Goal: Task Accomplishment & Management: Complete application form

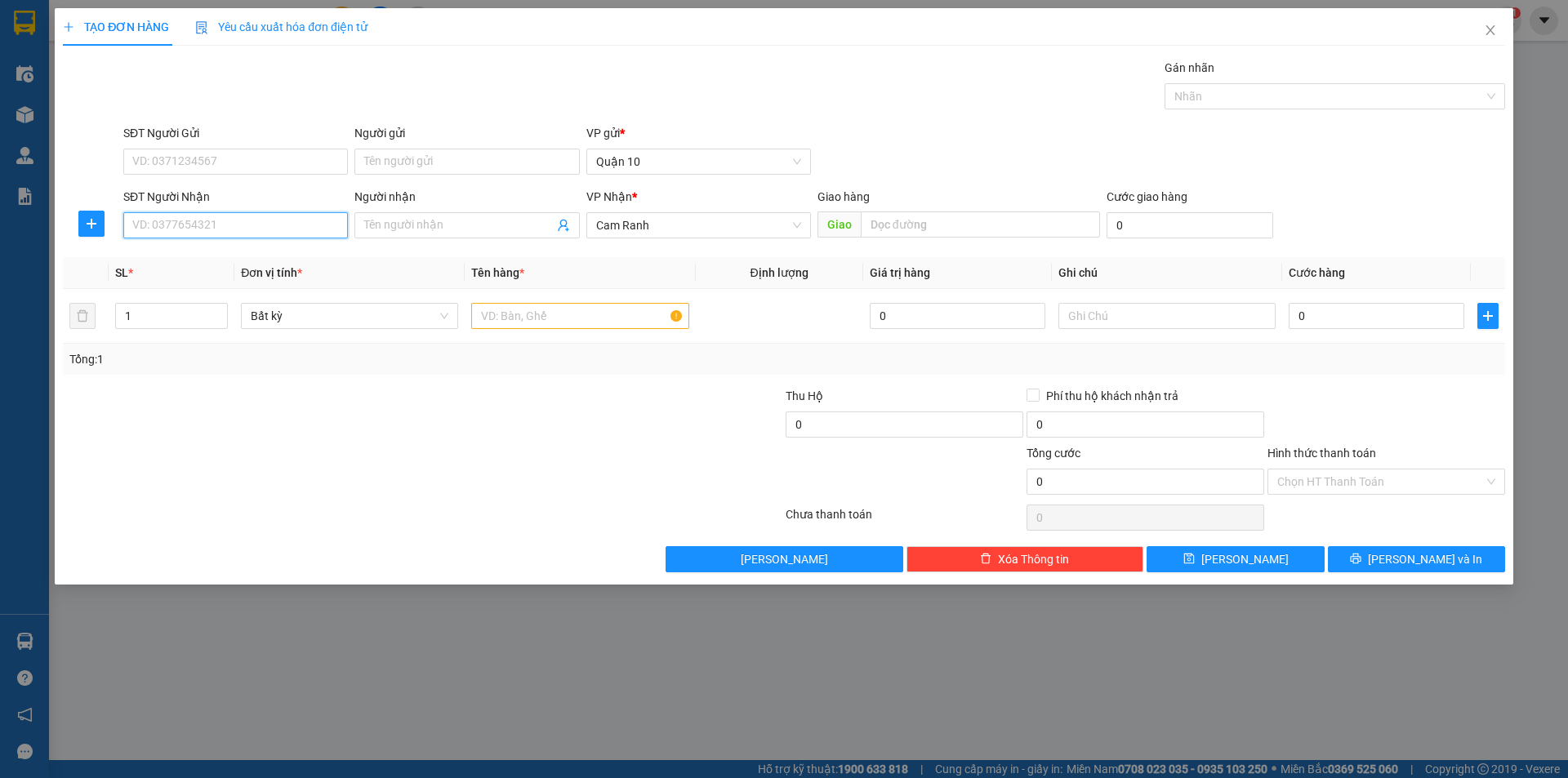
click at [210, 215] on input "SĐT Người Nhận" at bounding box center [235, 226] width 224 height 26
click at [252, 256] on div "0369719022 - lý đl quy thy" at bounding box center [236, 258] width 205 height 18
type input "0369719022"
type input "lý đl quy thy"
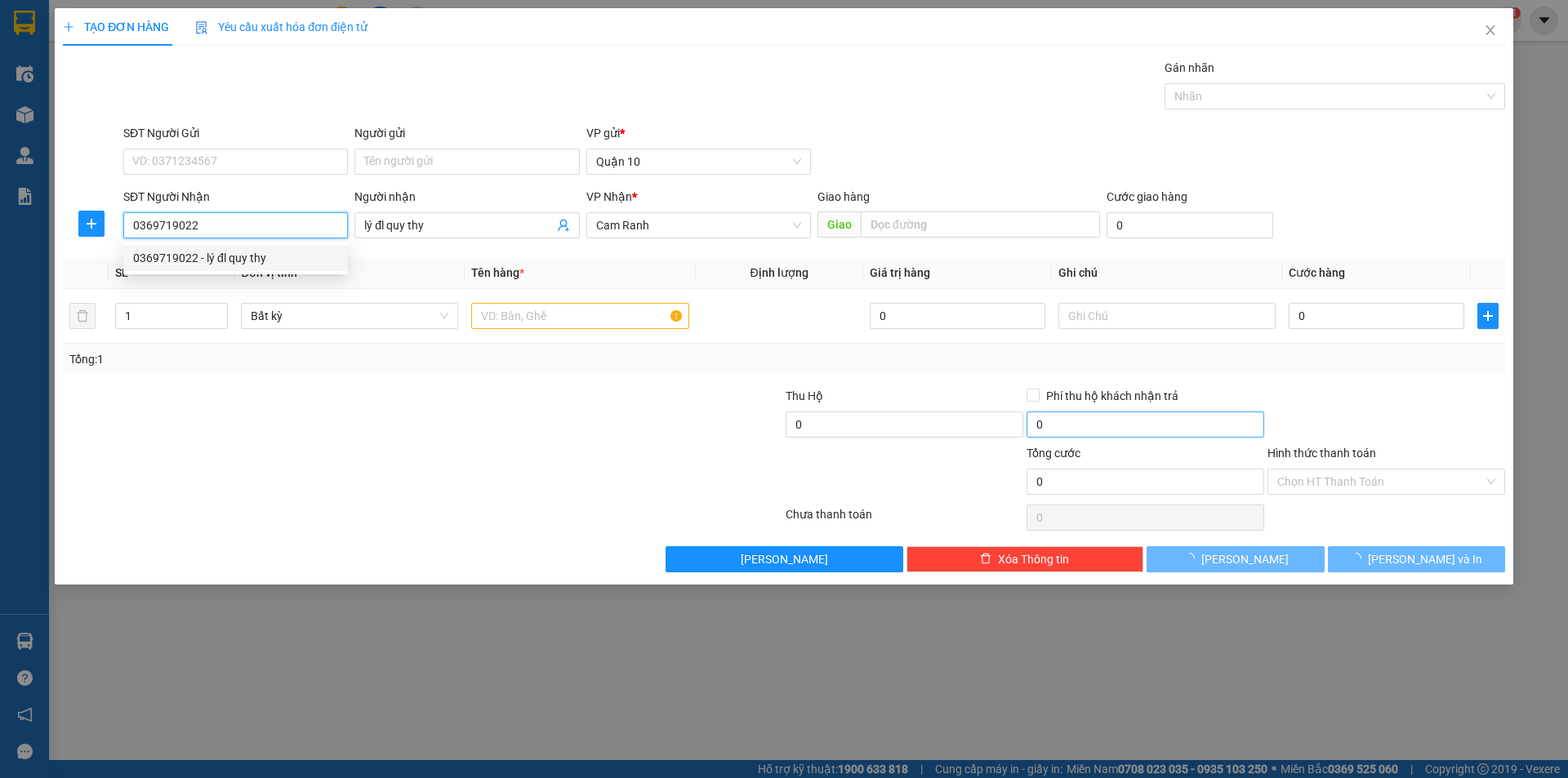
type input "140.000"
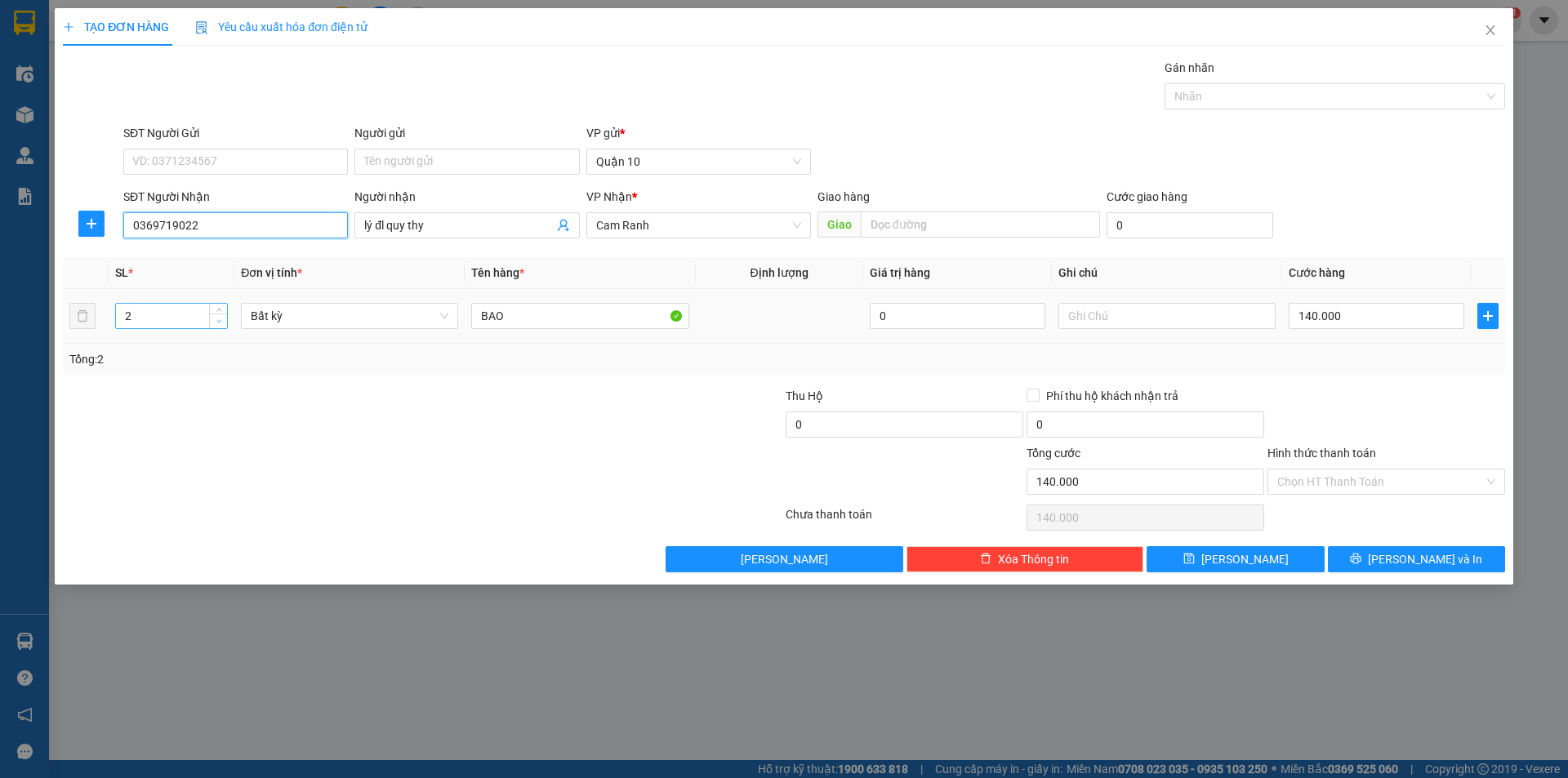
type input "0369719022"
type input "1"
click at [216, 324] on icon "down" at bounding box center [218, 321] width 6 height 6
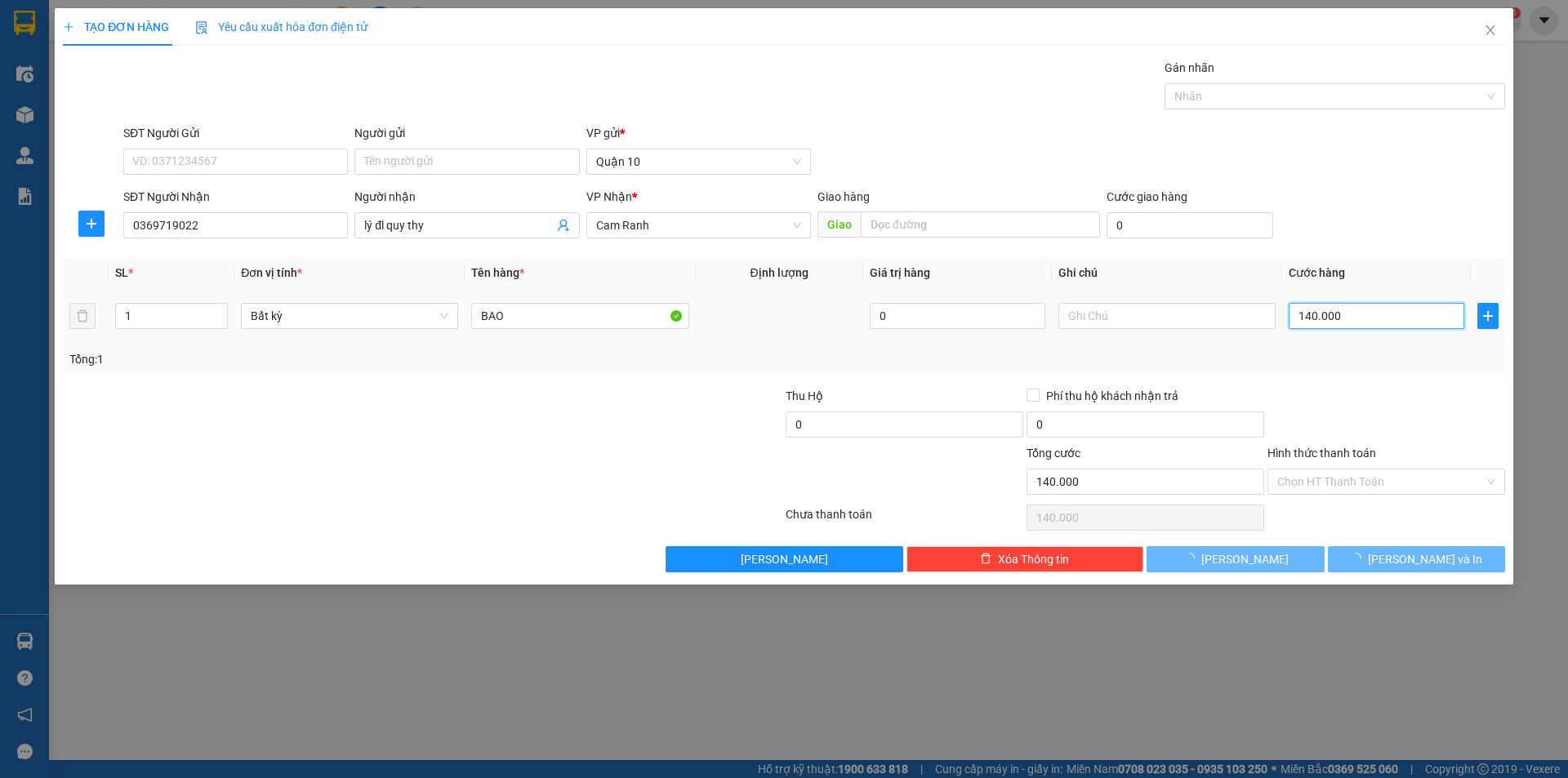
click at [1367, 305] on input "140.000" at bounding box center [1376, 316] width 175 height 26
type input "0"
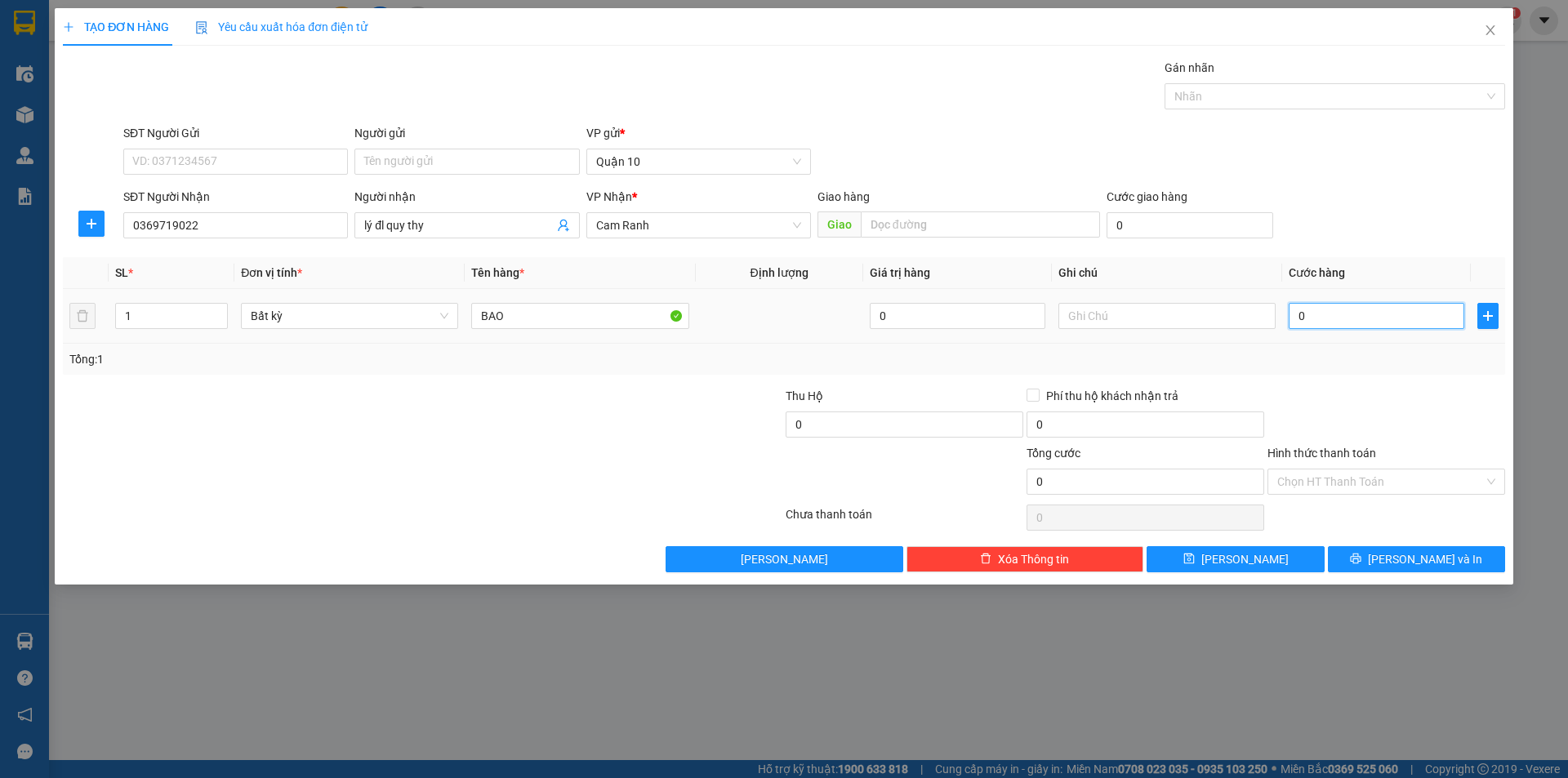
type input "7"
type input "70"
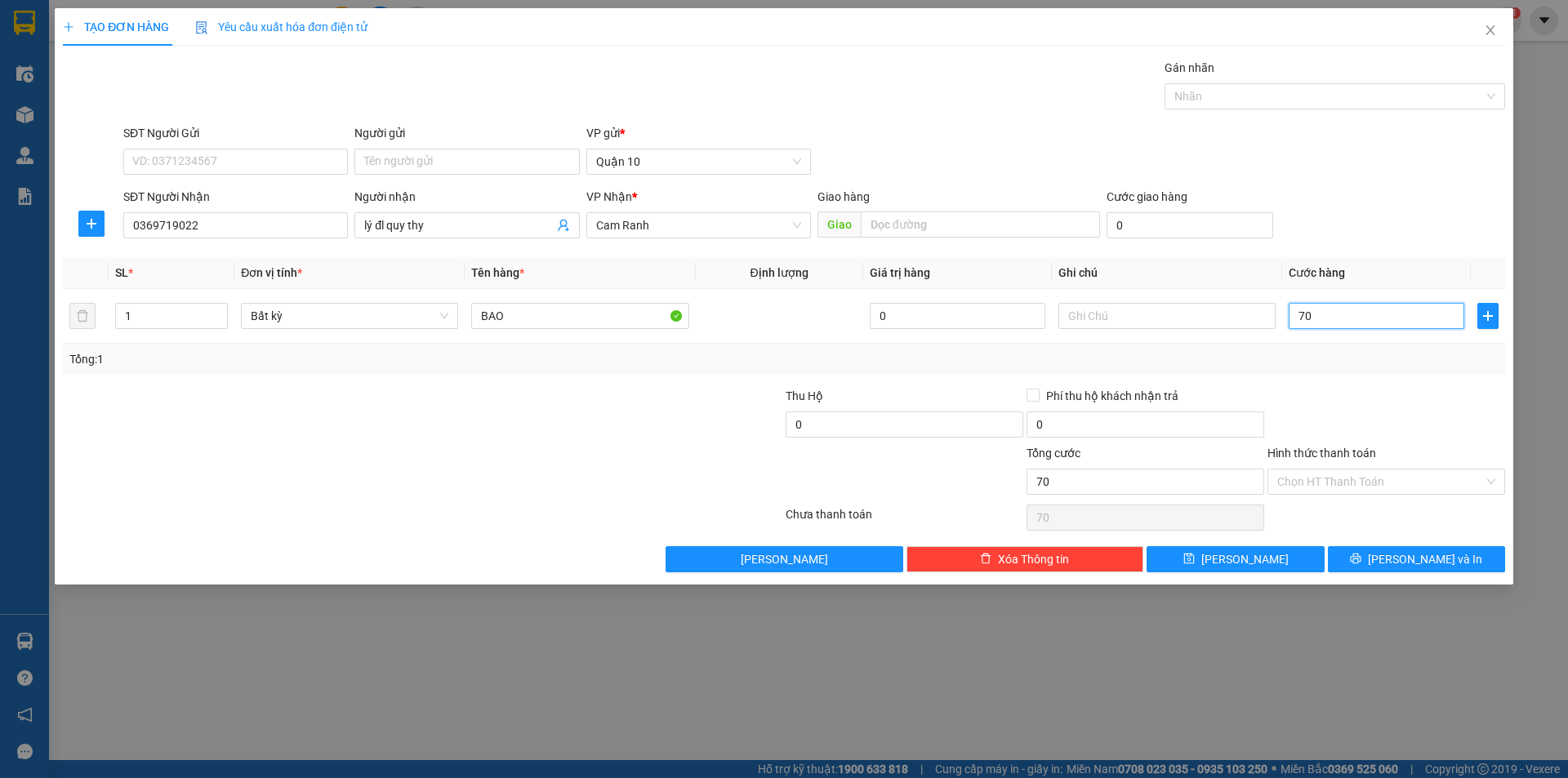
type input "70"
type input "70.000"
drag, startPoint x: 1364, startPoint y: 377, endPoint x: 1378, endPoint y: 426, distance: 51.0
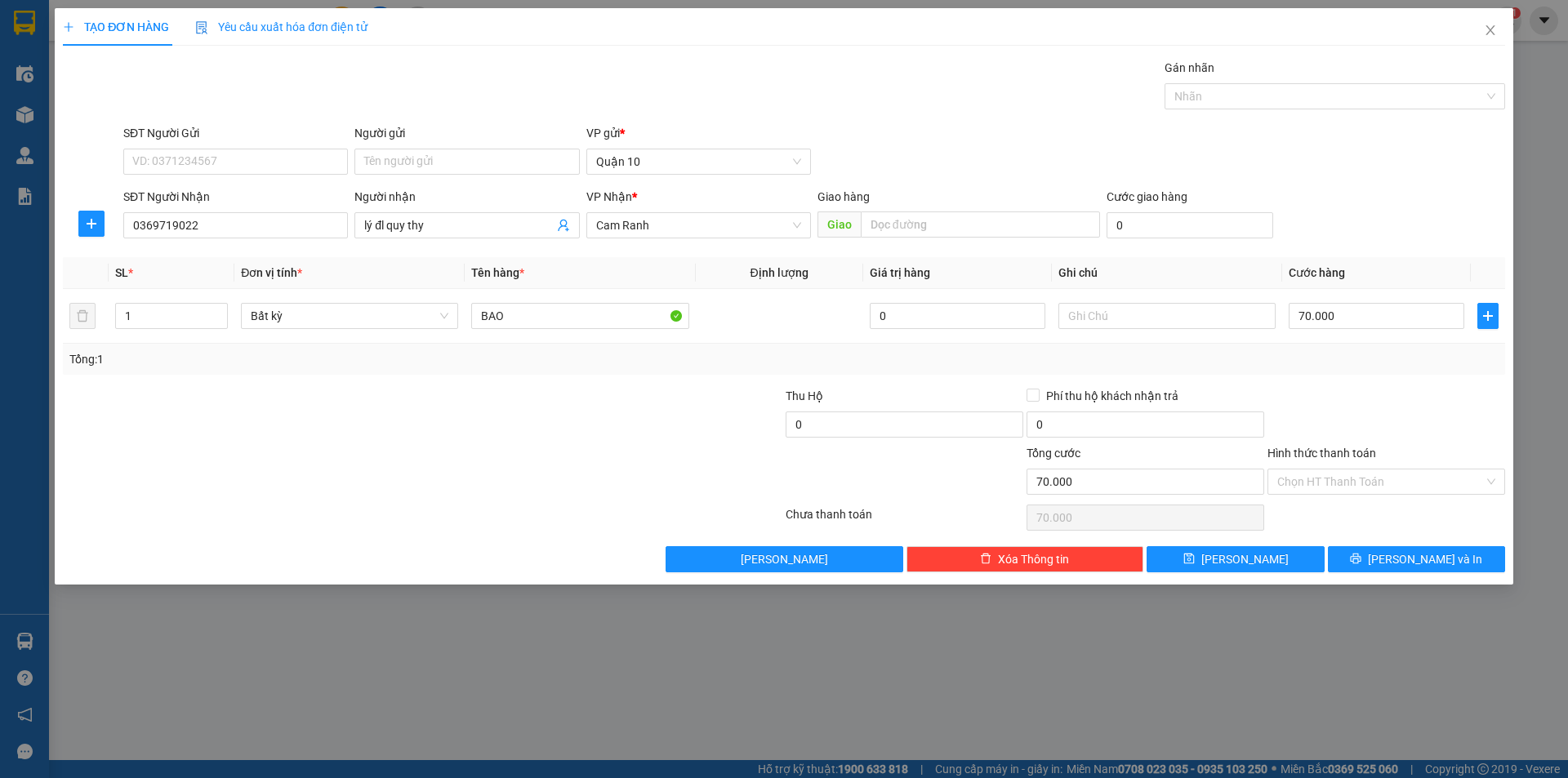
click at [1367, 374] on div "Transit Pickup Surcharge Ids Transit Deliver Surcharge Ids Transit Deliver Surc…" at bounding box center [784, 315] width 1442 height 514
drag, startPoint x: 1392, startPoint y: 558, endPoint x: 1403, endPoint y: 430, distance: 128.5
click at [1403, 430] on div "Transit Pickup Surcharge Ids Transit Deliver Surcharge Ids Transit Deliver Surc…" at bounding box center [784, 315] width 1442 height 514
click at [1403, 430] on div at bounding box center [1385, 415] width 241 height 57
drag, startPoint x: 1428, startPoint y: 363, endPoint x: 1426, endPoint y: 374, distance: 11.2
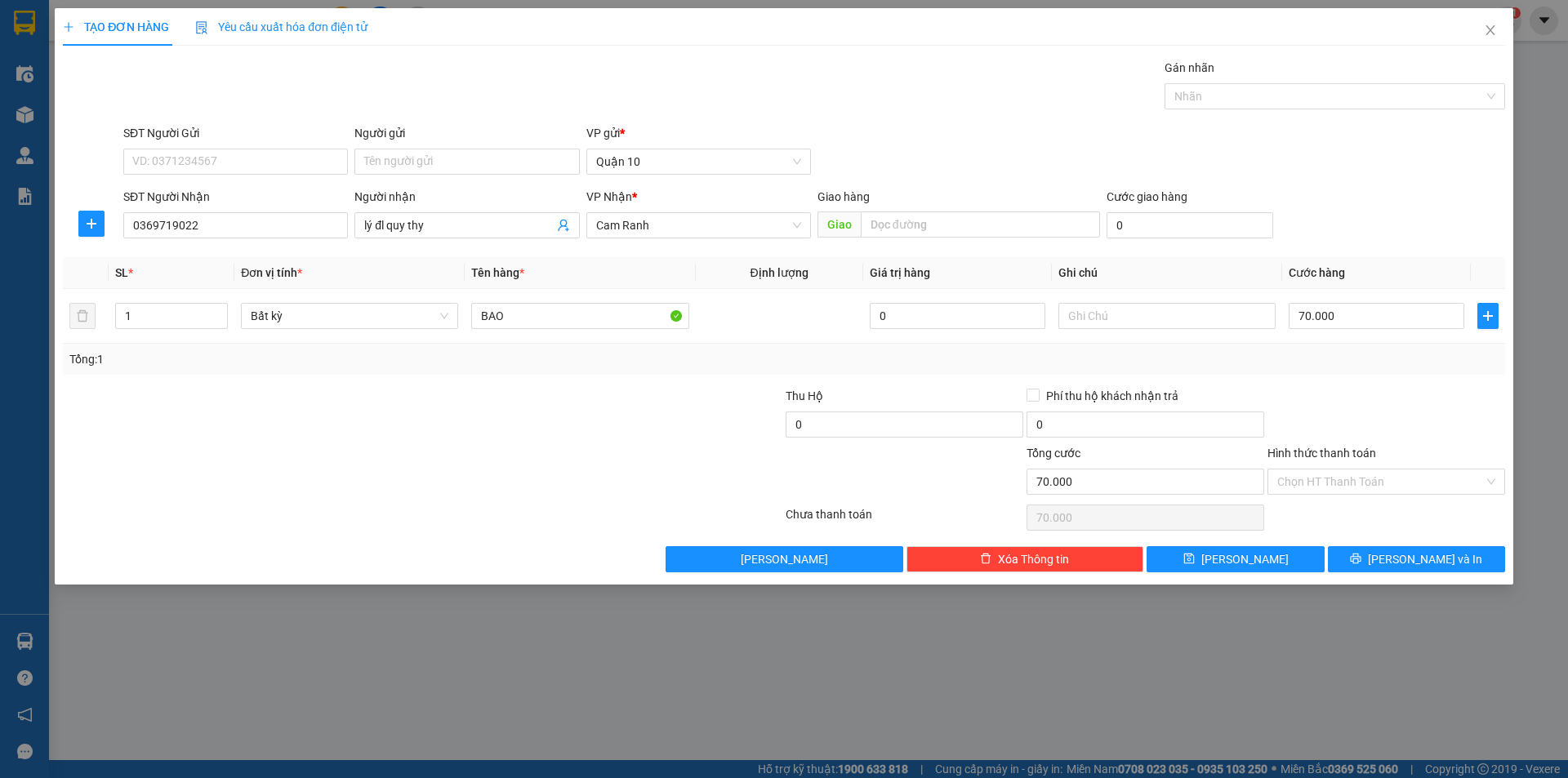
click at [1427, 363] on div "Tổng: 1" at bounding box center [784, 359] width 1429 height 18
click at [1422, 564] on span "[PERSON_NAME] và In" at bounding box center [1425, 559] width 114 height 18
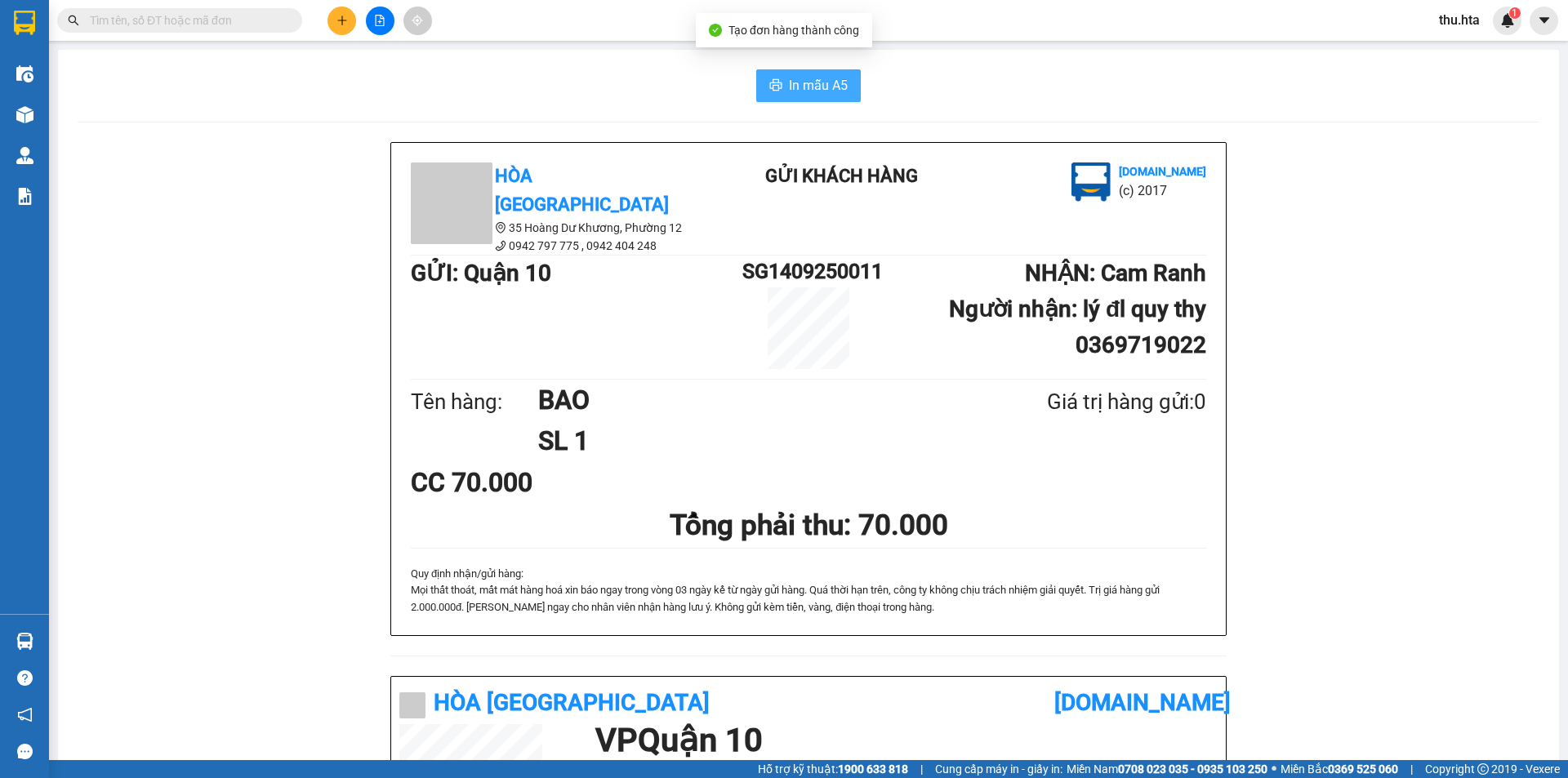
drag, startPoint x: 843, startPoint y: 80, endPoint x: 837, endPoint y: 66, distance: 15.2
click at [842, 79] on button "In mẫu A5" at bounding box center [808, 85] width 104 height 32
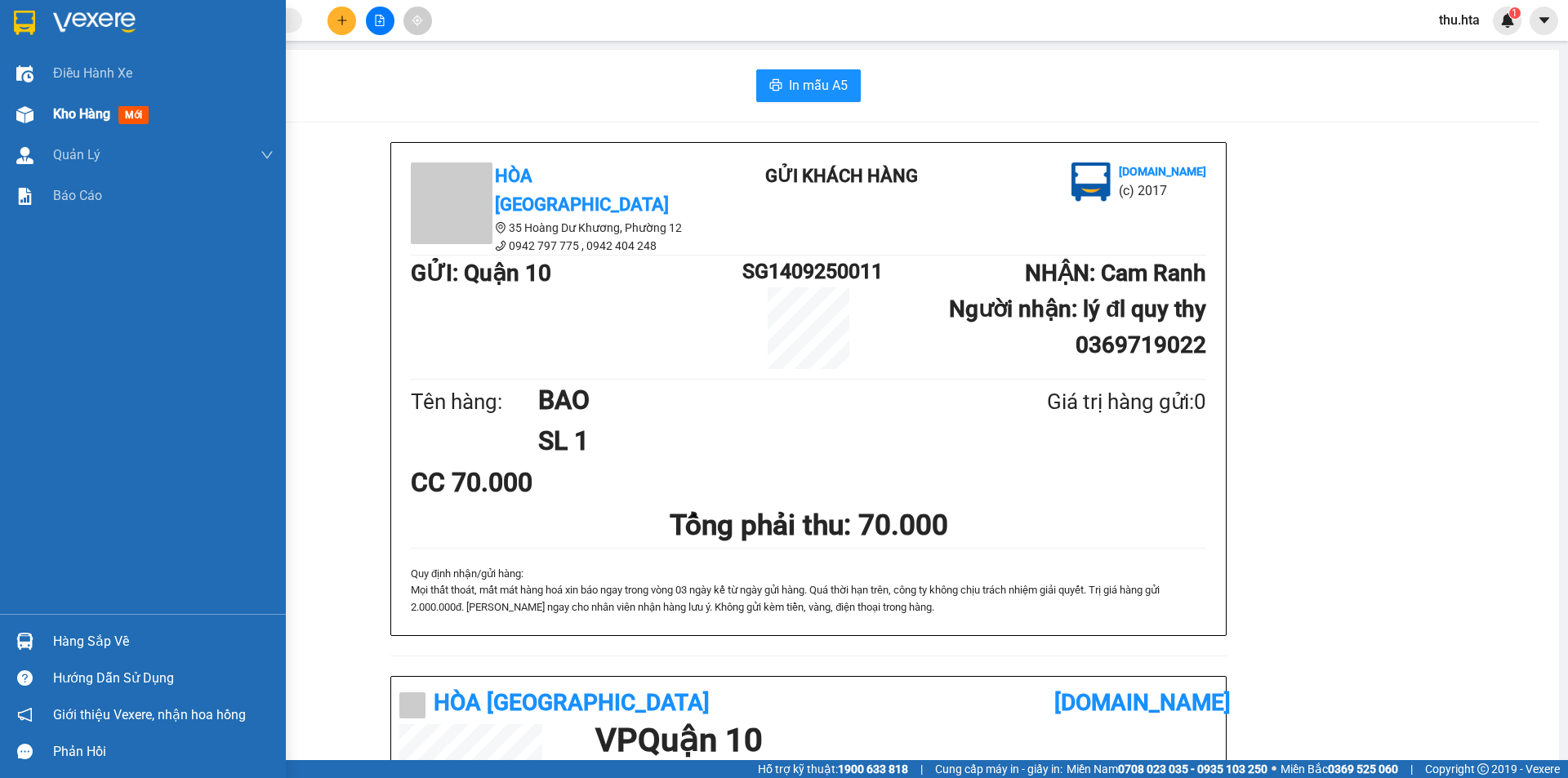
click at [41, 122] on div "Kho hàng mới" at bounding box center [142, 113] width 285 height 41
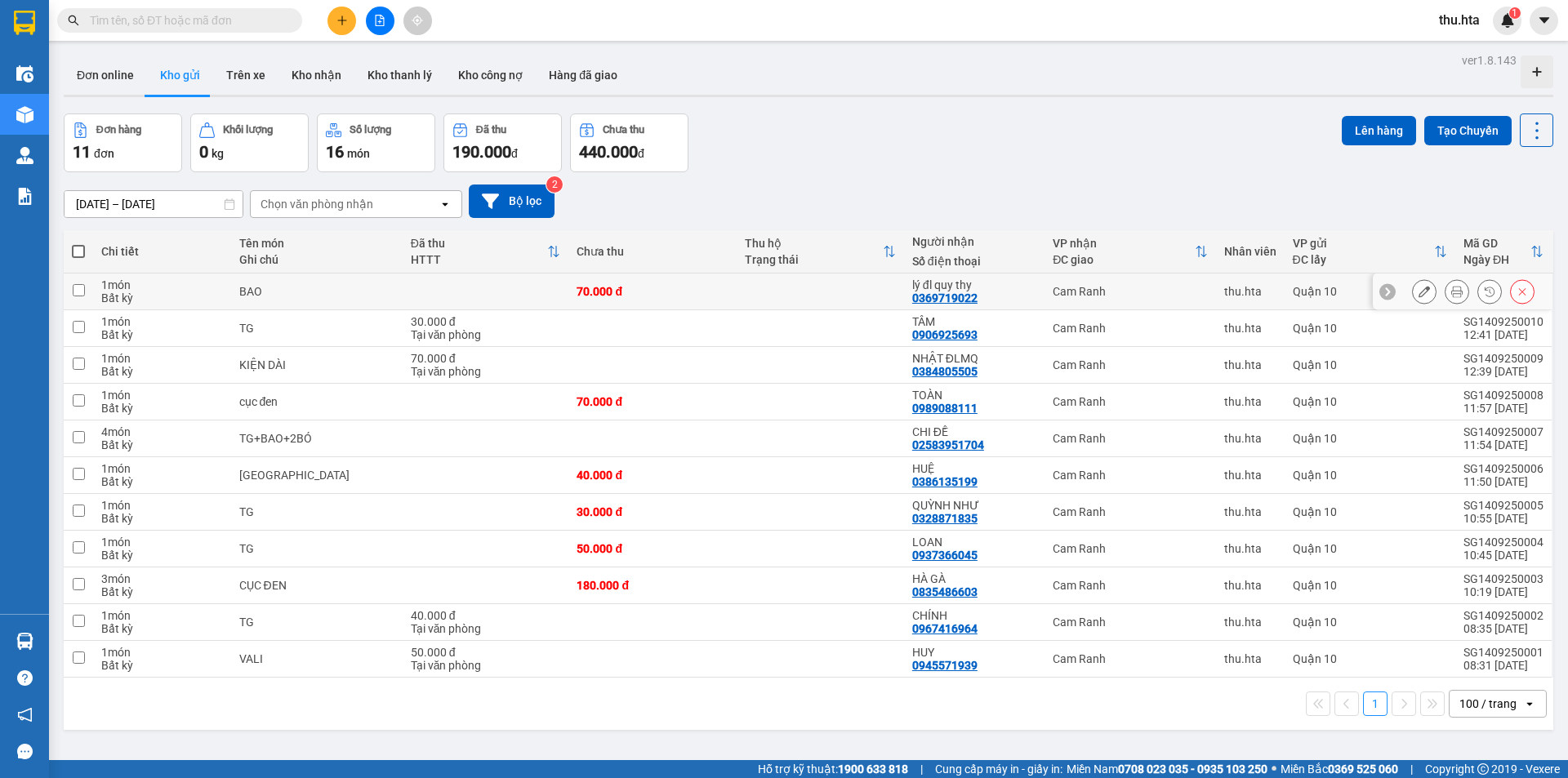
click at [1398, 291] on div at bounding box center [1462, 292] width 180 height 36
click at [1418, 286] on icon at bounding box center [1424, 291] width 12 height 12
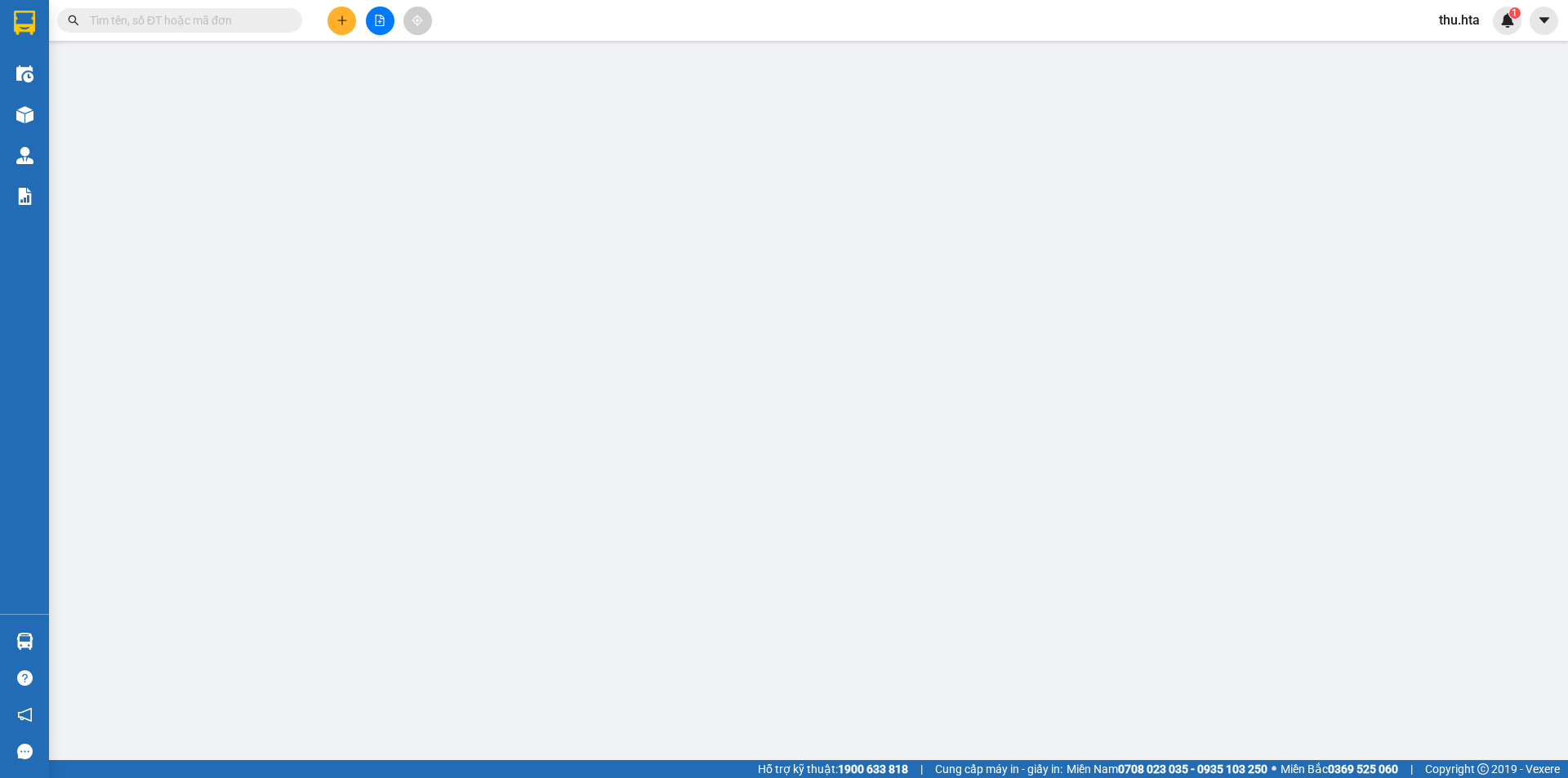
type input "0369719022"
type input "lý đl quy thy"
type input "70.000"
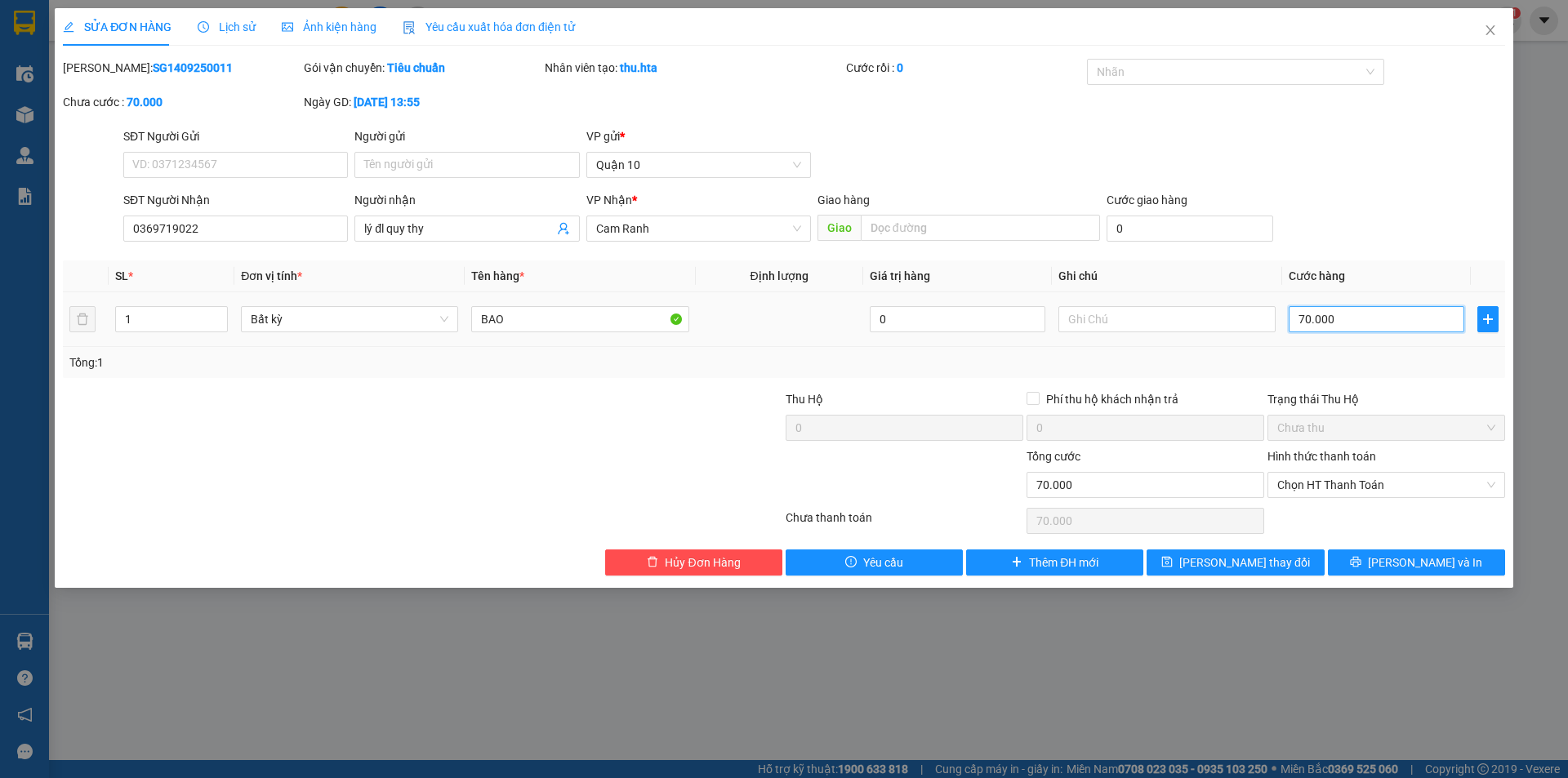
click at [1369, 325] on input "70.000" at bounding box center [1376, 319] width 175 height 26
click at [1369, 457] on label "Hình thức thanh toán" at bounding box center [1321, 457] width 108 height 13
click at [1369, 473] on input "Hình thức thanh toán" at bounding box center [1380, 485] width 207 height 25
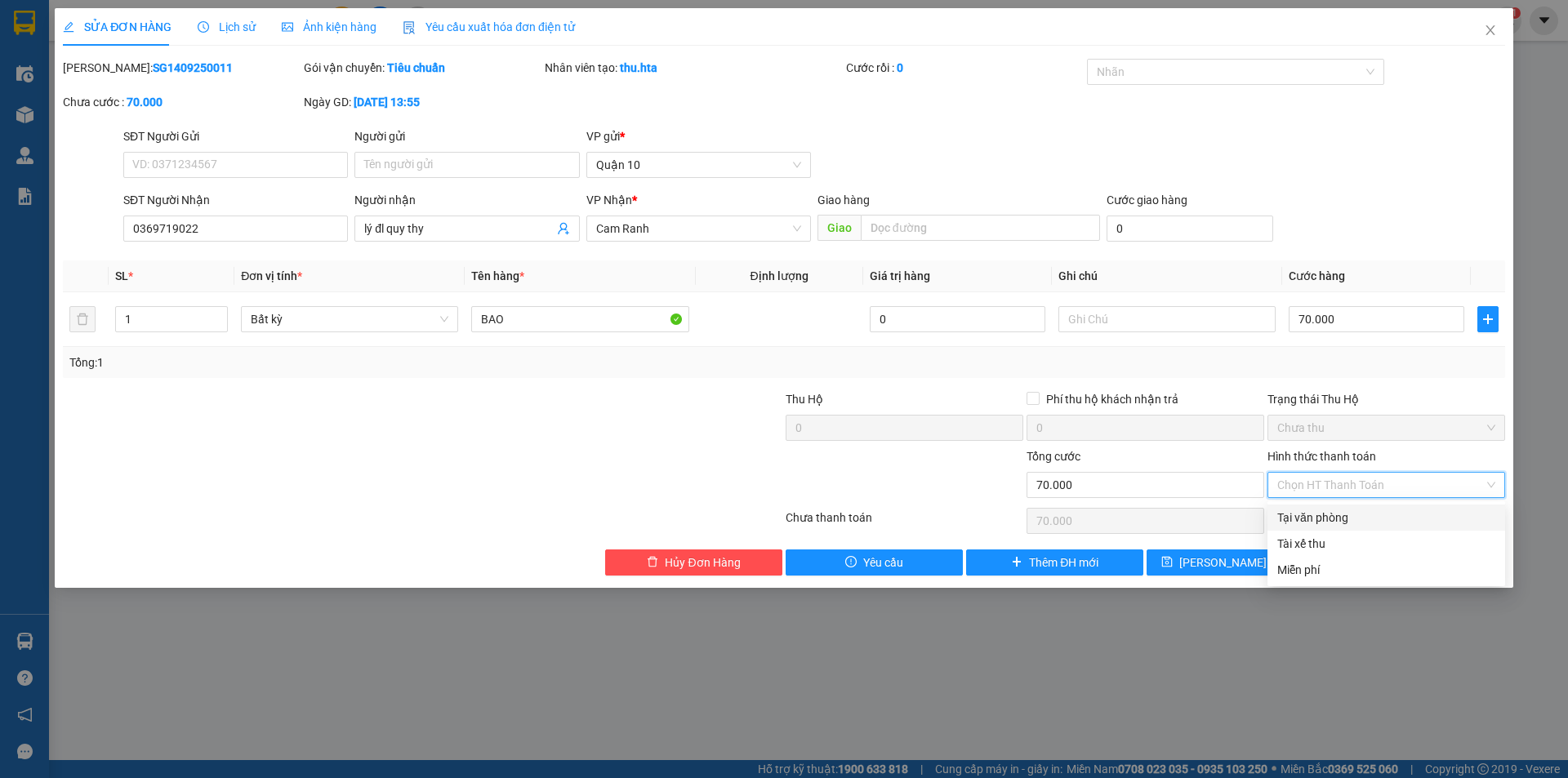
drag, startPoint x: 1358, startPoint y: 478, endPoint x: 1364, endPoint y: 504, distance: 26.7
click at [1358, 480] on span "Chọn HT Thanh Toán" at bounding box center [1385, 485] width 218 height 25
click at [1336, 517] on div "Tại văn phòng" at bounding box center [1385, 518] width 218 height 18
type input "0"
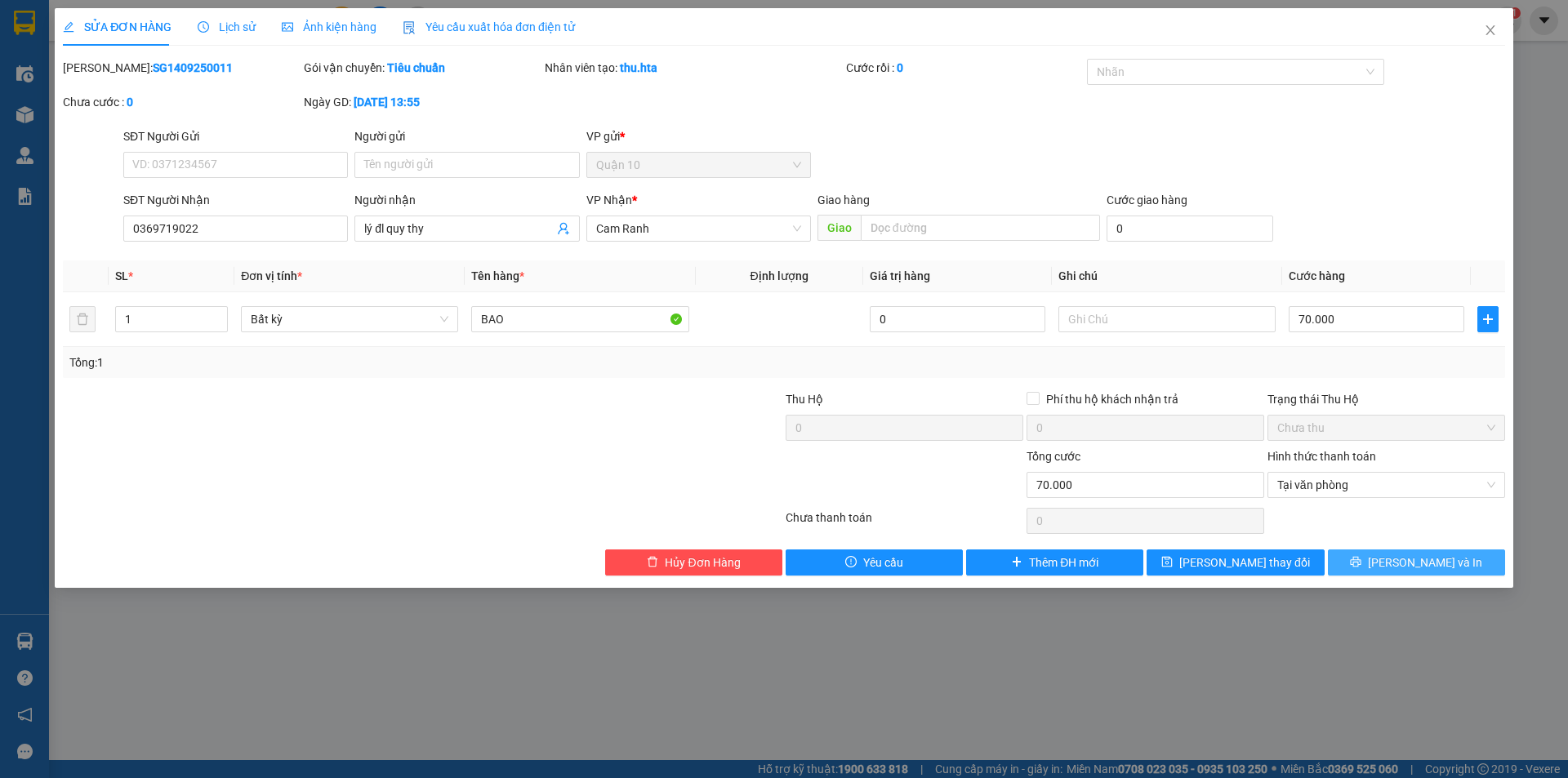
click at [1382, 560] on button "[PERSON_NAME] và In" at bounding box center [1416, 563] width 177 height 26
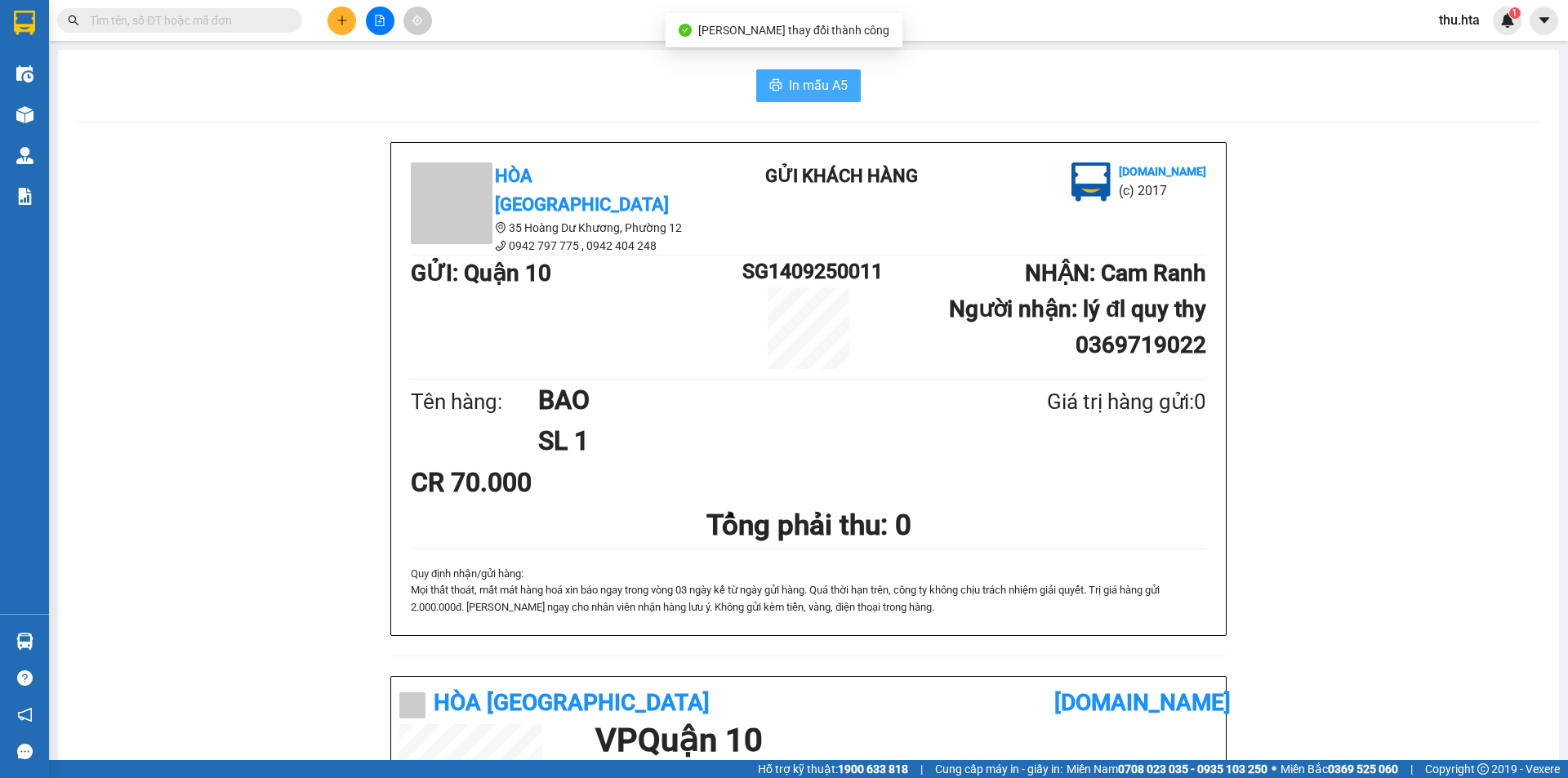
drag, startPoint x: 810, startPoint y: 86, endPoint x: 820, endPoint y: 102, distance: 18.9
click at [810, 87] on span "In mẫu A5" at bounding box center [818, 85] width 59 height 21
click at [346, 26] on button at bounding box center [342, 21] width 29 height 29
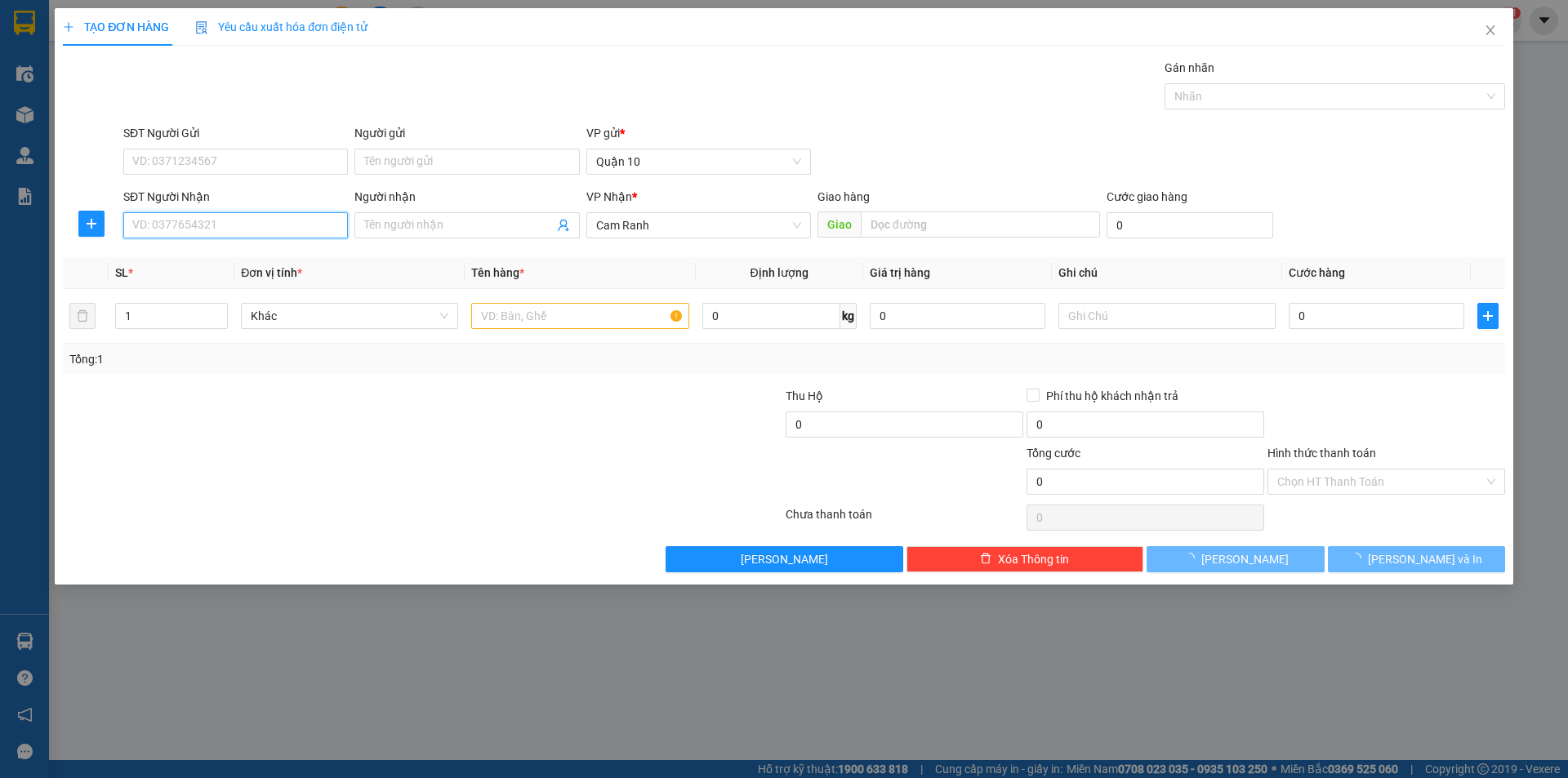
click at [194, 232] on input "SĐT Người Nhận" at bounding box center [235, 226] width 224 height 26
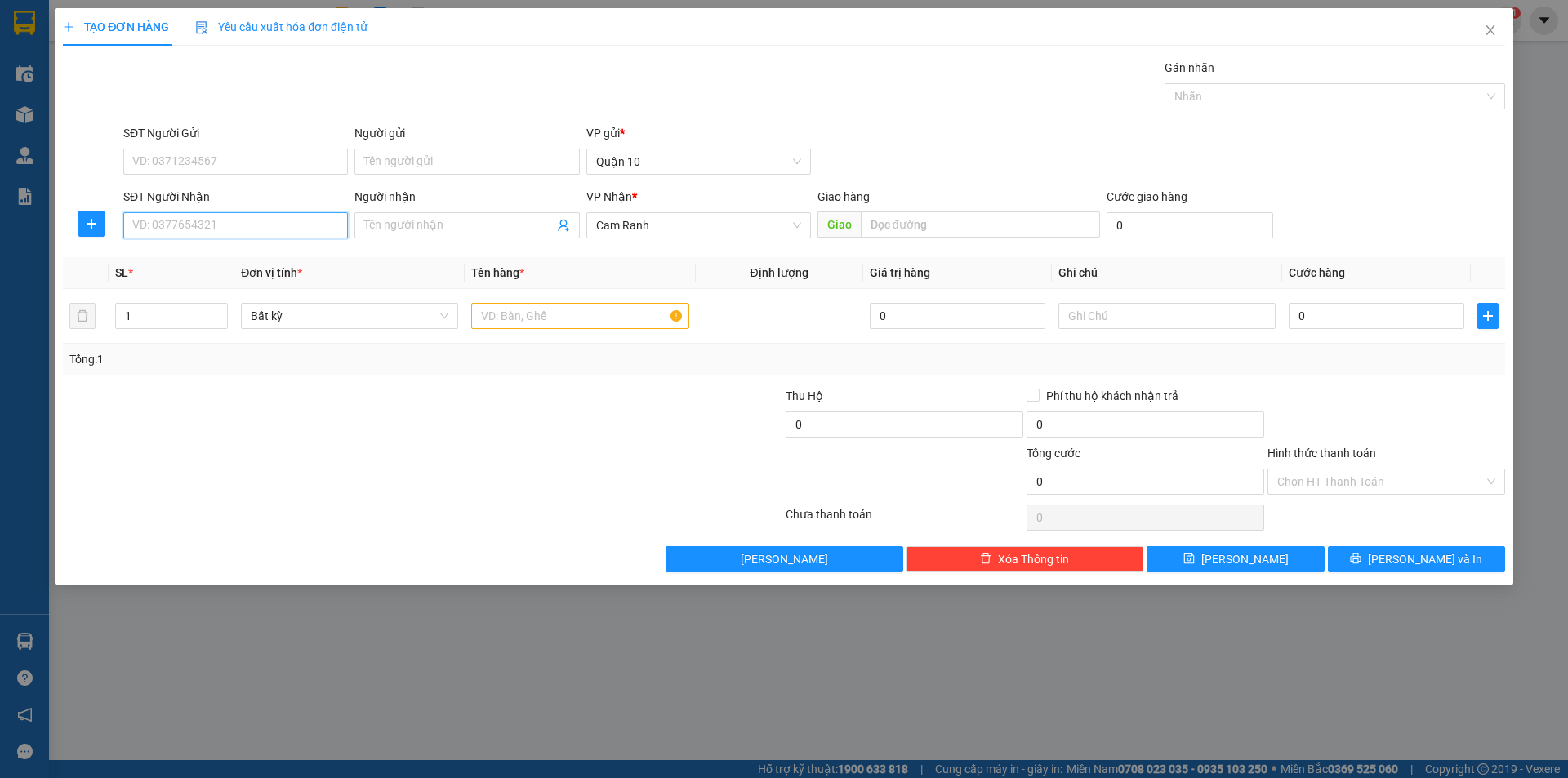
type input "4"
type input "3"
click at [171, 226] on input "430" at bounding box center [235, 226] width 224 height 26
click at [240, 251] on div "0972449340 - ĐÌNH NAM" at bounding box center [236, 258] width 205 height 18
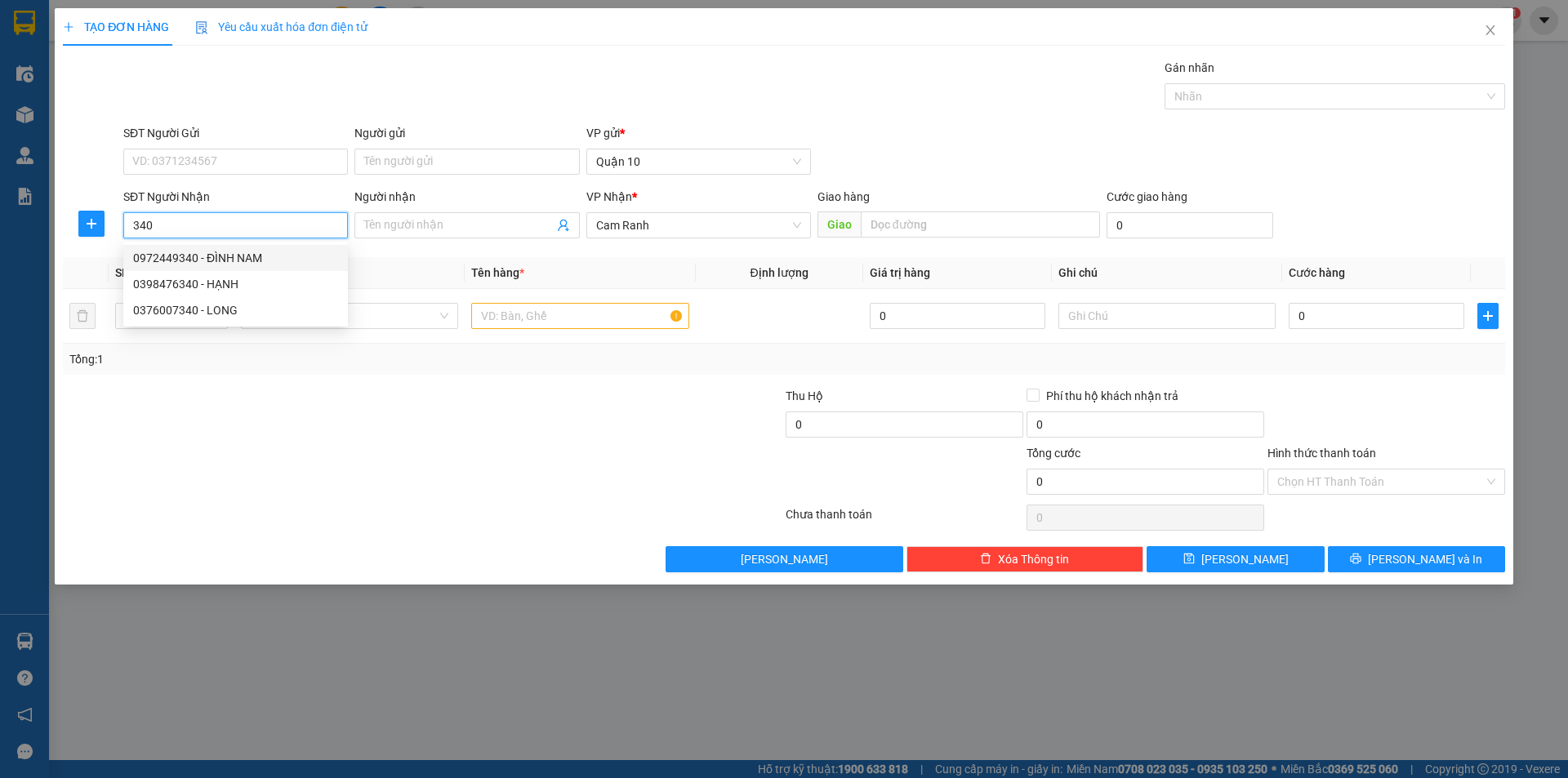
type input "0972449340"
type input "ĐÌNH NAM"
type input "30.000"
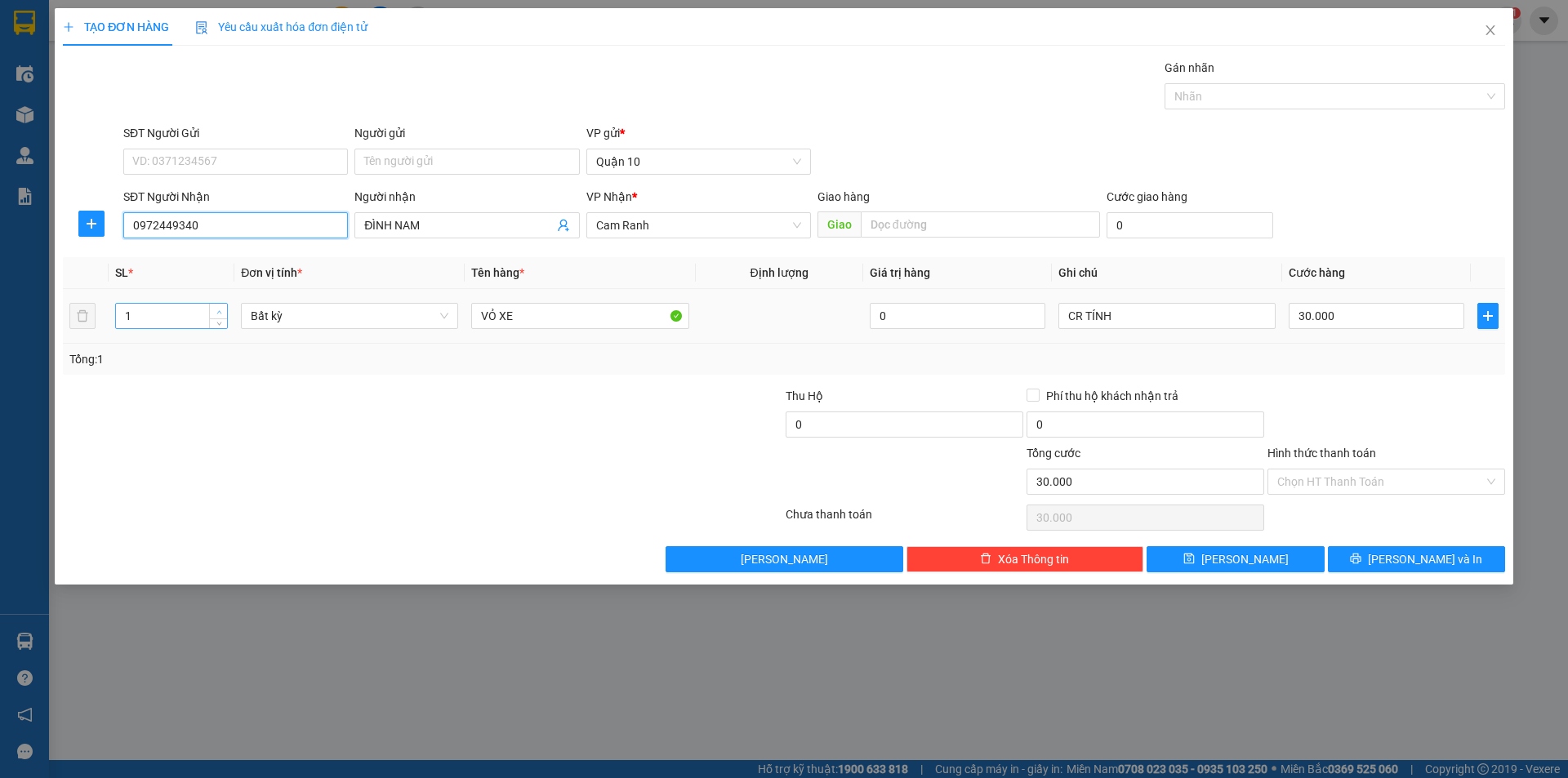
type input "0972449340"
click at [217, 310] on icon "up" at bounding box center [218, 312] width 6 height 6
type input "3"
click at [217, 310] on icon "up" at bounding box center [218, 312] width 6 height 6
click at [1437, 323] on input "30.000" at bounding box center [1376, 316] width 175 height 26
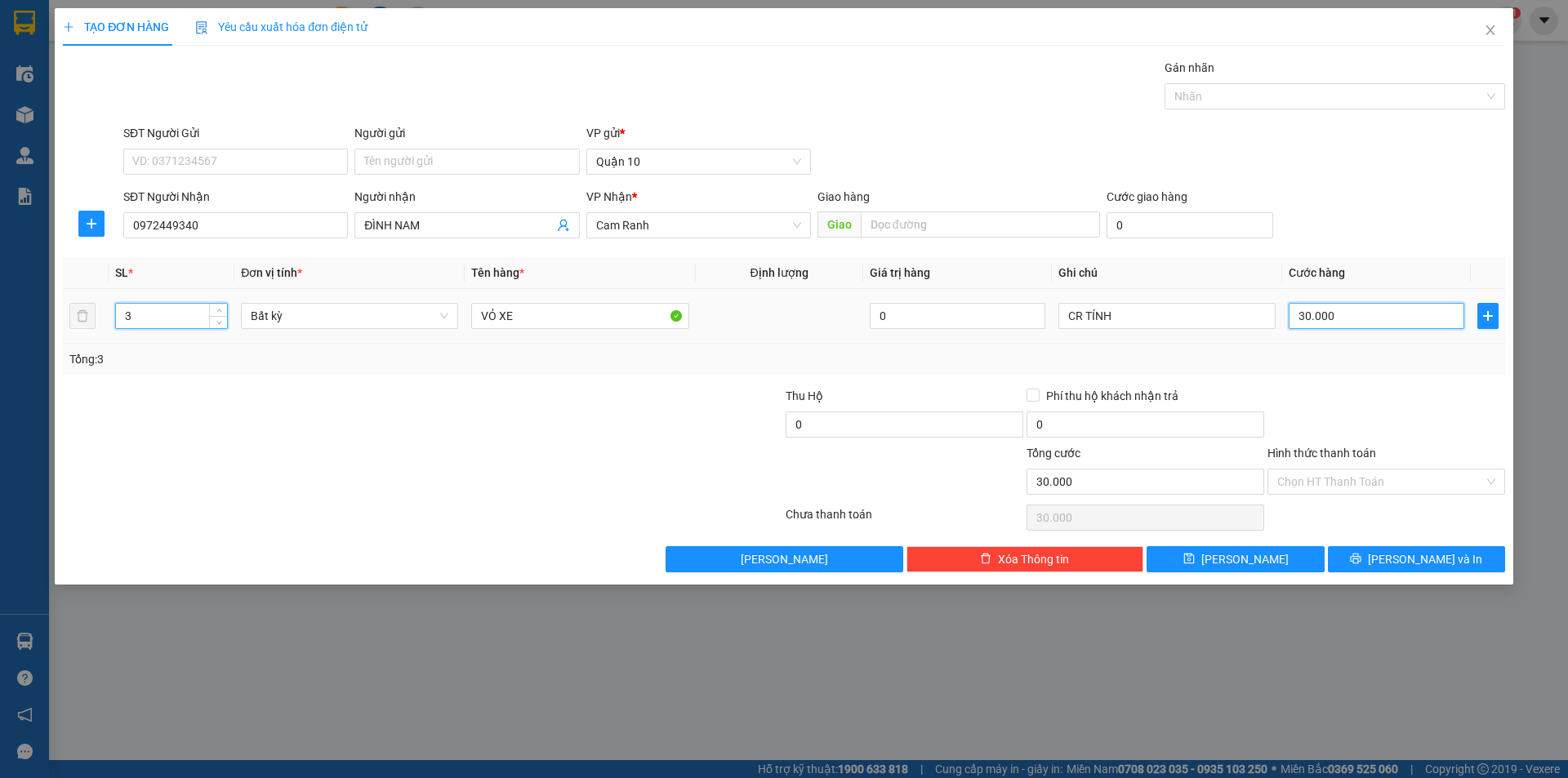
click at [1437, 323] on input "30.000" at bounding box center [1376, 316] width 175 height 26
type input "0"
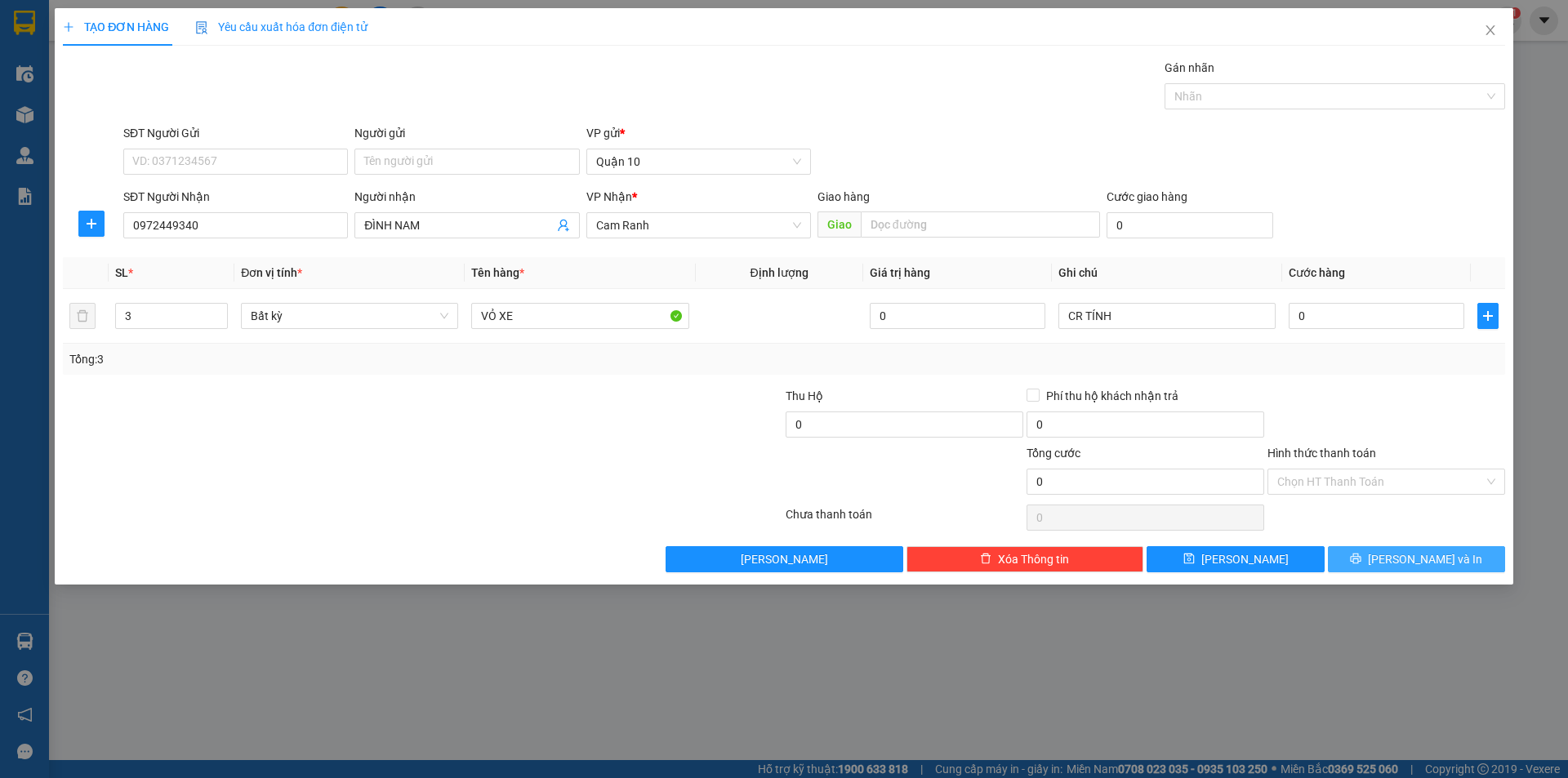
click at [1440, 555] on span "[PERSON_NAME] và In" at bounding box center [1425, 559] width 114 height 18
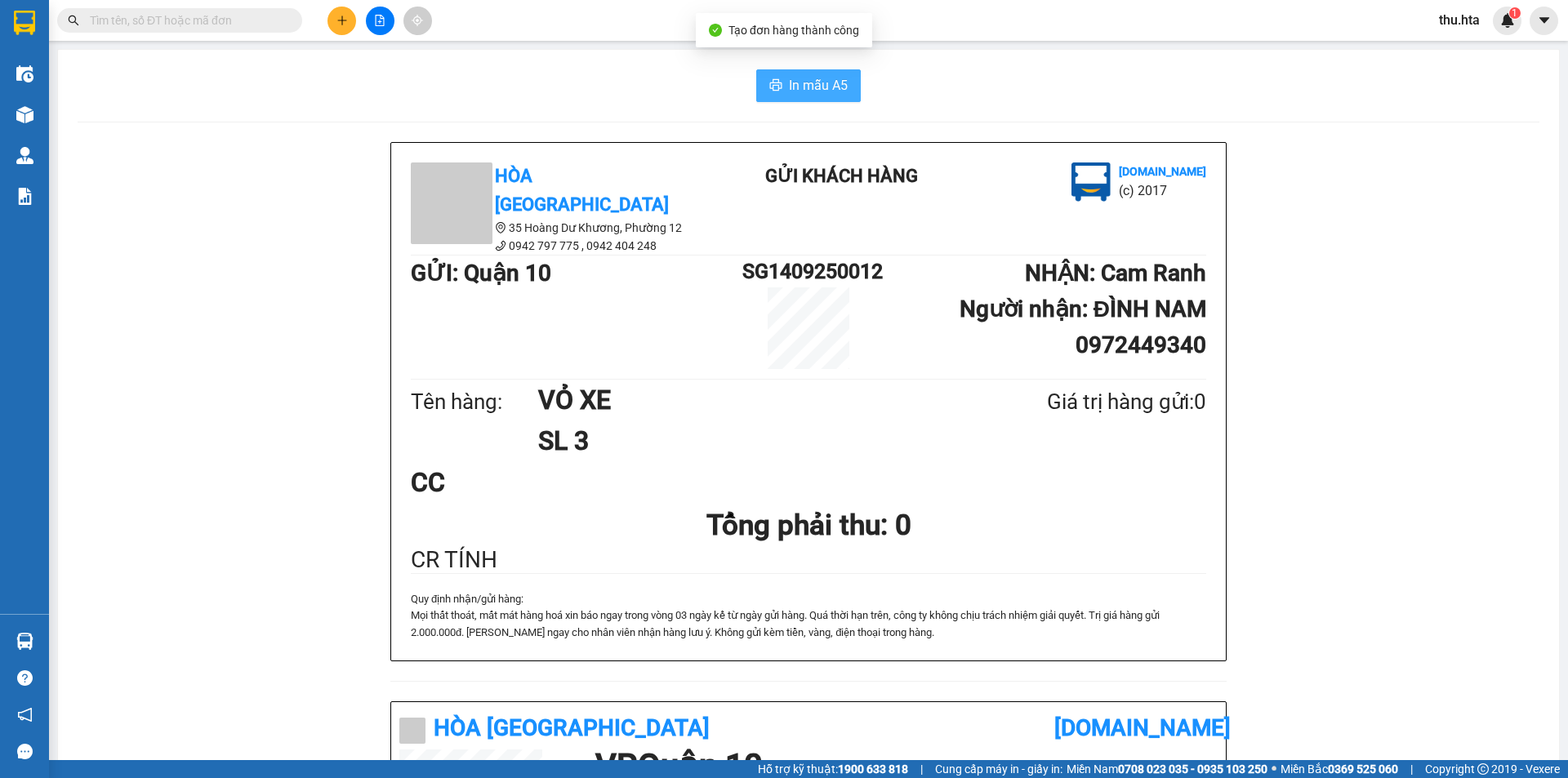
click at [795, 86] on span "In mẫu A5" at bounding box center [818, 85] width 59 height 21
